Goal: Transaction & Acquisition: Purchase product/service

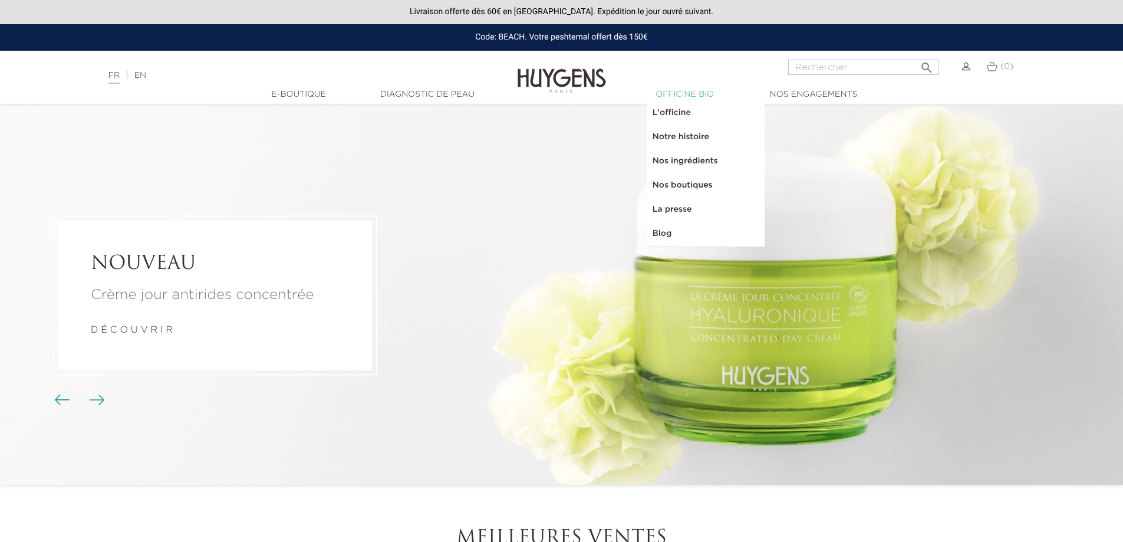
click at [677, 97] on link "  Officine Bio" at bounding box center [685, 94] width 118 height 12
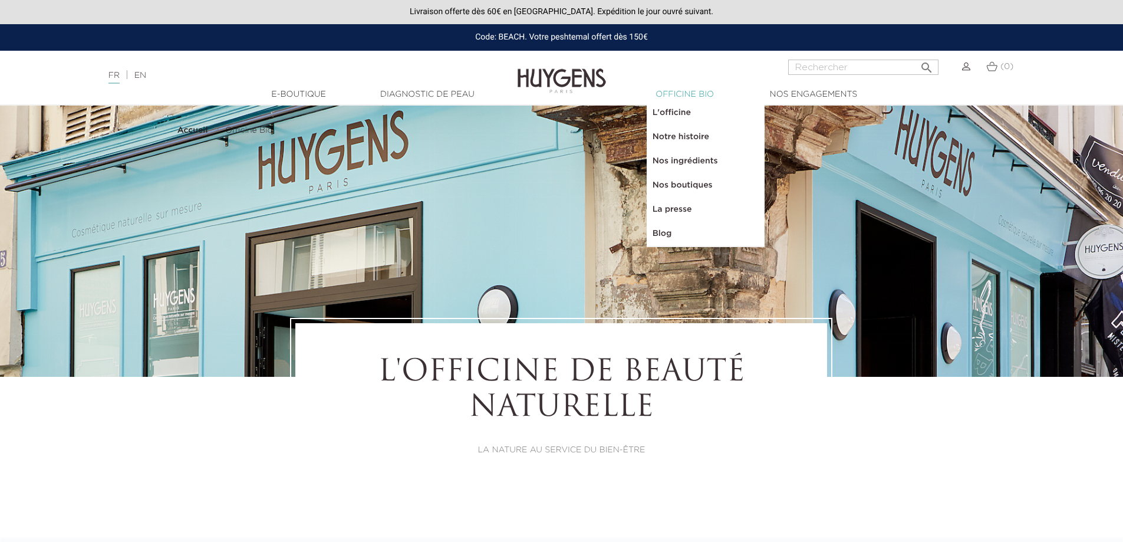
select select "FR"
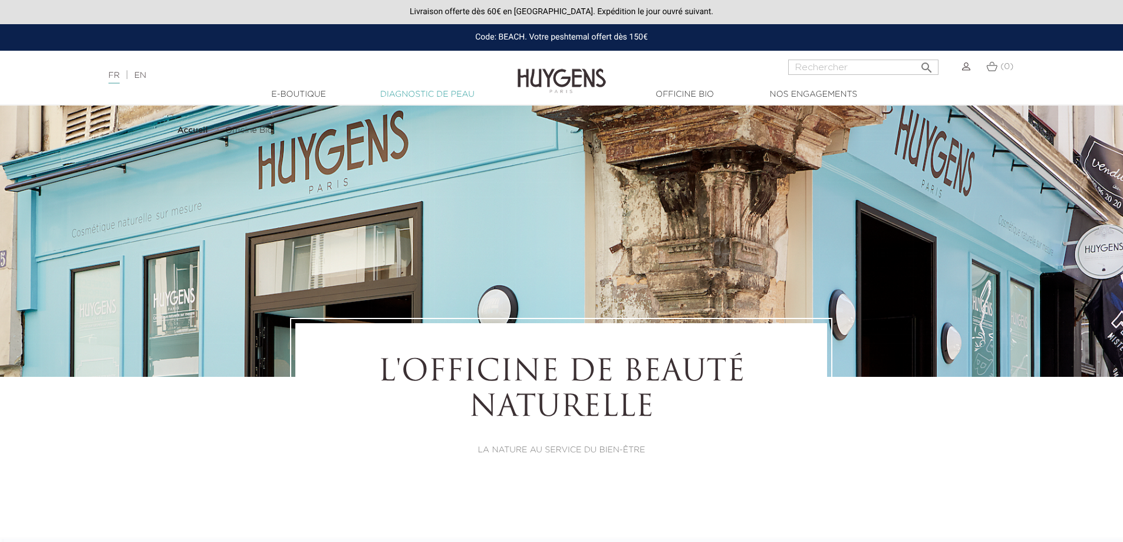
click at [400, 95] on link "Diagnostic de peau" at bounding box center [427, 94] width 118 height 12
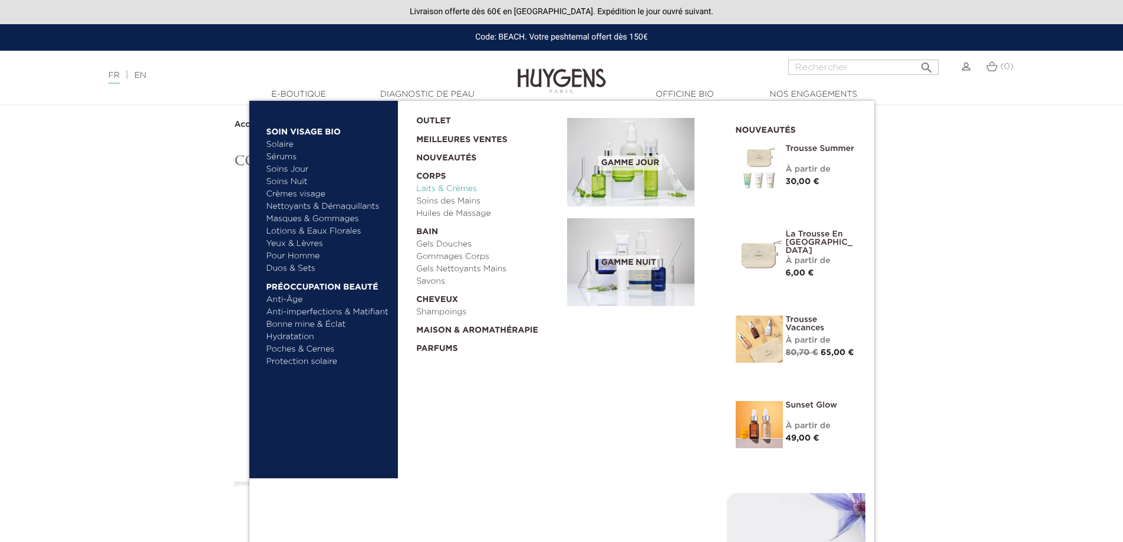
click at [463, 189] on link "Laits & Crèmes" at bounding box center [487, 189] width 143 height 12
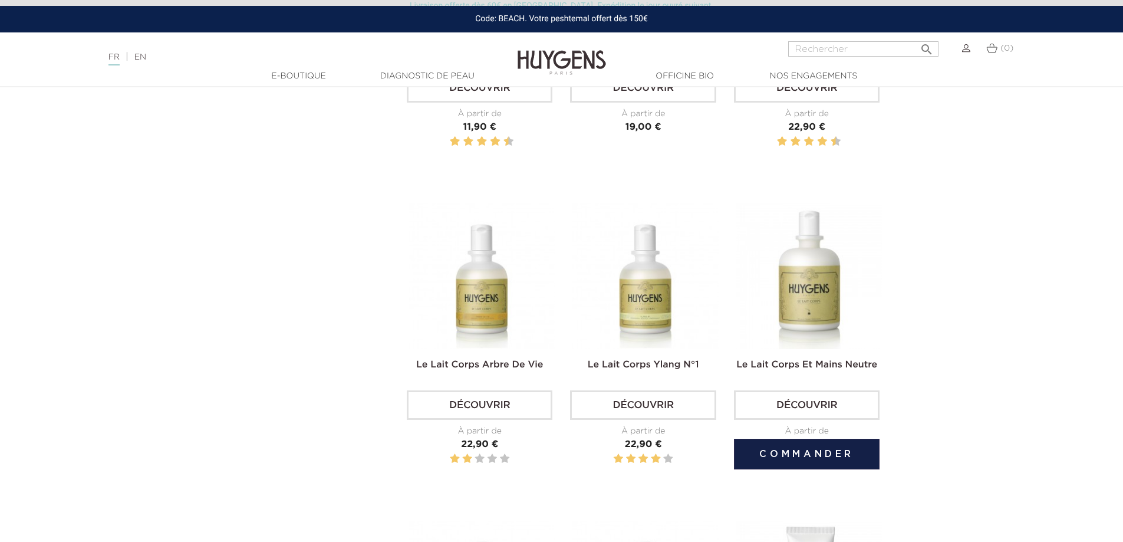
scroll to position [648, 0]
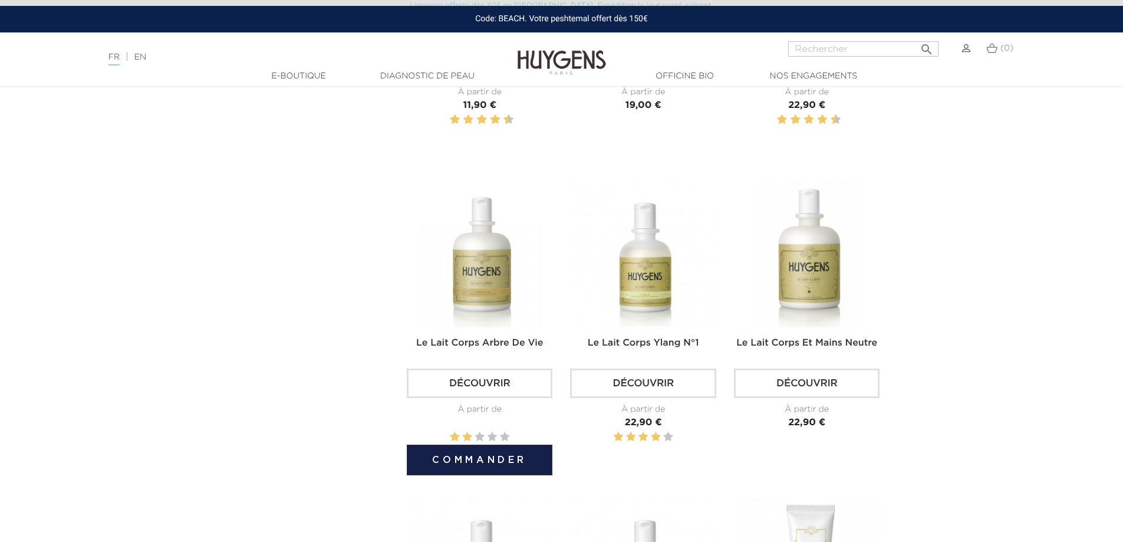
click at [477, 273] on img at bounding box center [482, 255] width 146 height 146
